Goal: Task Accomplishment & Management: Use online tool/utility

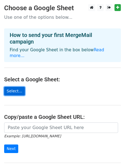
click at [14, 87] on link "Select..." at bounding box center [14, 91] width 21 height 9
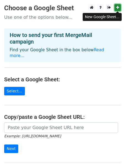
click at [115, 8] on link at bounding box center [117, 7] width 6 height 7
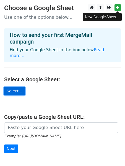
click at [14, 88] on link "Select..." at bounding box center [14, 91] width 21 height 9
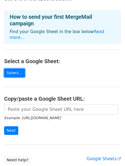
scroll to position [33, 0]
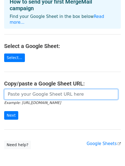
click at [36, 89] on input "url" at bounding box center [61, 94] width 114 height 10
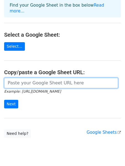
scroll to position [45, 0]
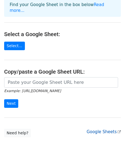
click at [100, 129] on link "Google Sheets" at bounding box center [103, 131] width 34 height 5
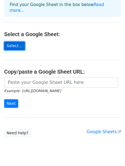
click at [21, 42] on link "Select..." at bounding box center [14, 46] width 21 height 9
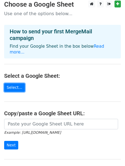
scroll to position [0, 0]
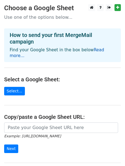
click at [97, 51] on link "Read more..." at bounding box center [57, 52] width 94 height 11
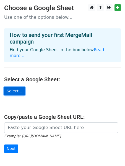
click at [18, 87] on link "Select..." at bounding box center [14, 91] width 21 height 9
click at [18, 60] on main "Choose a Google Sheet Use one of the options below... How to send your first Me…" at bounding box center [62, 93] width 125 height 179
click at [12, 87] on link "Select..." at bounding box center [14, 91] width 21 height 9
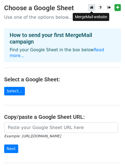
click at [92, 8] on icon at bounding box center [92, 8] width 4 height 4
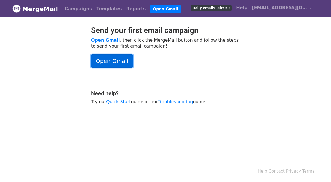
click at [115, 59] on link "Open Gmail" at bounding box center [112, 60] width 42 height 13
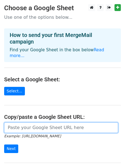
click at [33, 123] on input "url" at bounding box center [61, 128] width 114 height 10
paste input "https://docs.google.com/spreadsheets/d/1jzK6J4p60f6_YW_nEPOecJs5YRvSG_7E/edit?g…"
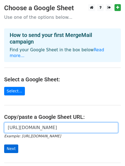
type input "https://docs.google.com/spreadsheets/d/1jzK6J4p60f6_YW_nEPOecJs5YRvSG_7E/edit?g…"
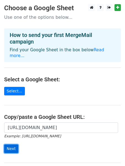
scroll to position [0, 0]
click at [13, 146] on input "Next" at bounding box center [11, 149] width 14 height 9
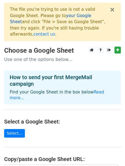
click at [57, 17] on link "your Google Sheet" at bounding box center [50, 18] width 81 height 11
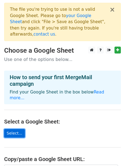
click at [19, 129] on link "Select..." at bounding box center [14, 133] width 21 height 9
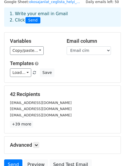
scroll to position [20, 0]
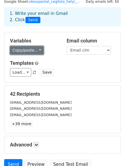
click at [32, 53] on link "Copy/paste..." at bounding box center [27, 50] width 34 height 9
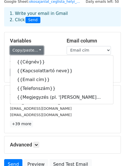
click at [30, 47] on link "Copy/paste..." at bounding box center [27, 50] width 34 height 9
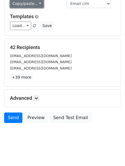
scroll to position [70, 0]
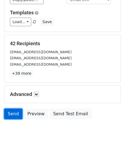
click at [14, 117] on link "Send" at bounding box center [13, 114] width 18 height 10
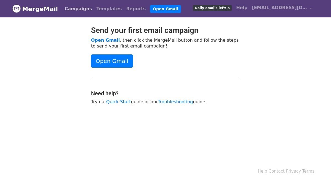
click at [68, 9] on link "Campaigns" at bounding box center [78, 8] width 32 height 11
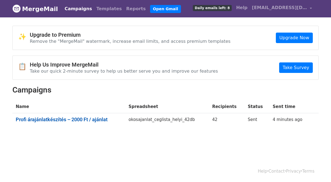
click at [118, 121] on link "Profi árajánlatkészítés – 2000 Ft / ajánlat" at bounding box center [69, 119] width 106 height 6
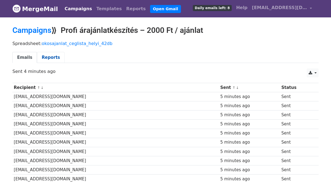
click at [43, 57] on link "Reports" at bounding box center [51, 57] width 28 height 11
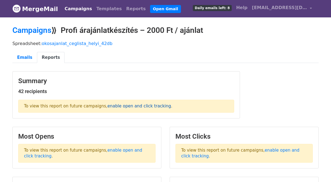
click at [122, 108] on link "enable open and click tracking" at bounding box center [139, 105] width 63 height 5
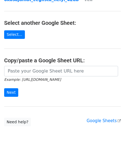
scroll to position [54, 0]
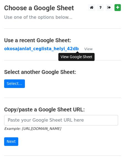
click at [84, 48] on small "View" at bounding box center [88, 49] width 8 height 4
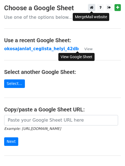
click at [92, 7] on icon at bounding box center [92, 8] width 4 height 4
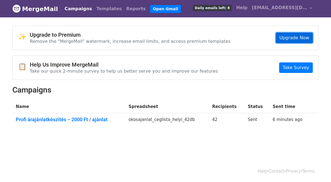
click at [289, 39] on link "Upgrade Now" at bounding box center [294, 38] width 37 height 10
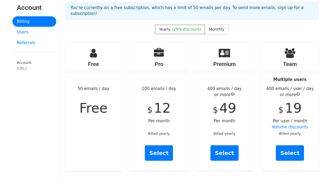
scroll to position [21, 0]
